Goal: Task Accomplishment & Management: Manage account settings

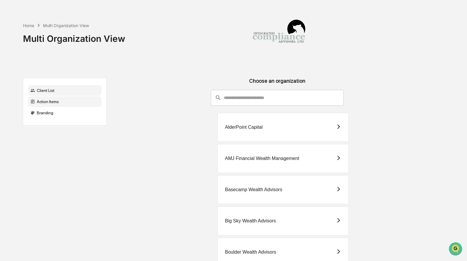
click at [68, 101] on div "Action Items" at bounding box center [65, 101] width 74 height 11
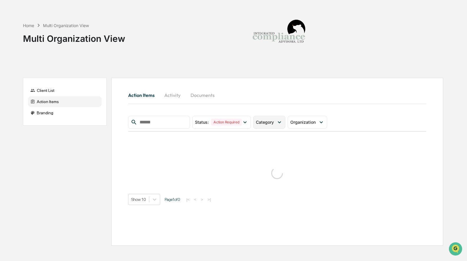
click at [269, 123] on span "Category" at bounding box center [265, 122] width 18 height 5
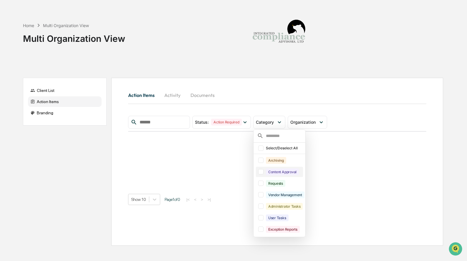
click at [264, 173] on div at bounding box center [260, 171] width 5 height 5
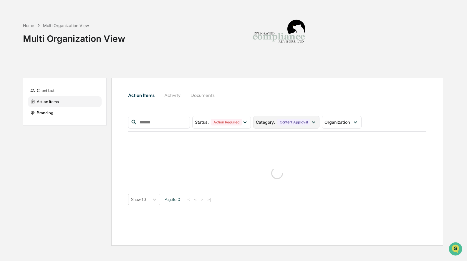
click at [286, 126] on div "Category : Content Approval" at bounding box center [286, 122] width 66 height 13
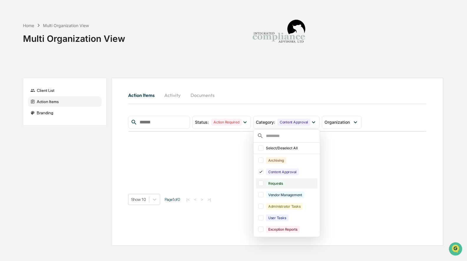
click at [264, 182] on div at bounding box center [260, 182] width 5 height 5
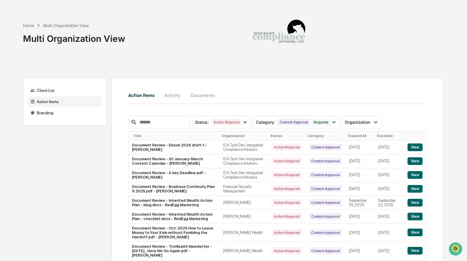
scroll to position [70, 0]
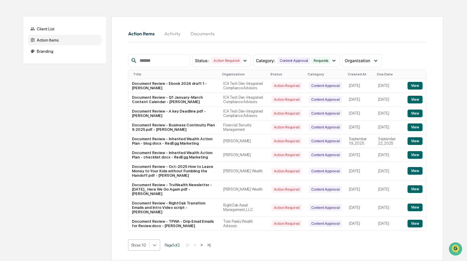
click at [155, 243] on body "Home Multi Organization View Multi Organization View Client List Action Items B…" at bounding box center [233, 99] width 467 height 322
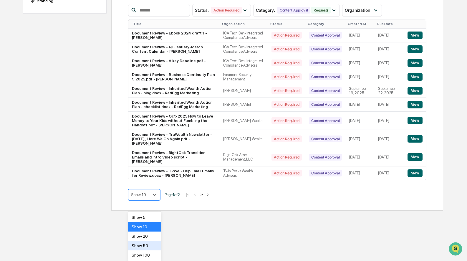
click at [153, 247] on div "Show 50" at bounding box center [144, 245] width 33 height 9
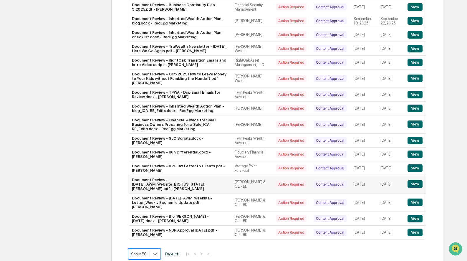
scroll to position [191, 0]
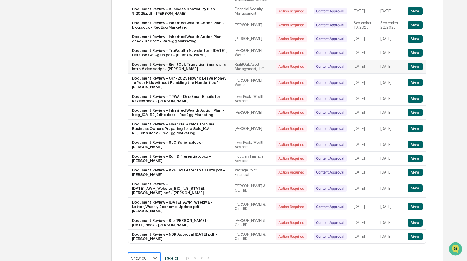
click at [413, 70] on button "View" at bounding box center [415, 67] width 15 height 8
